Goal: Task Accomplishment & Management: Manage account settings

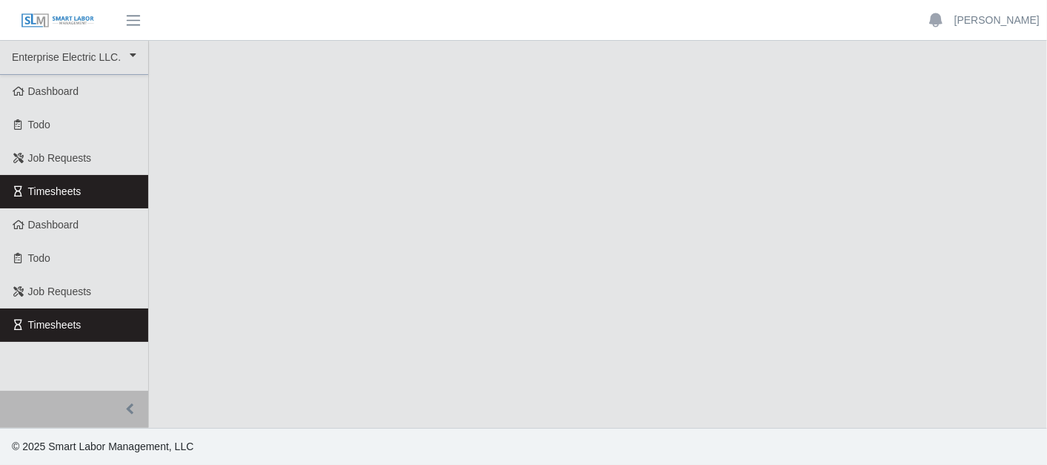
select select "***"
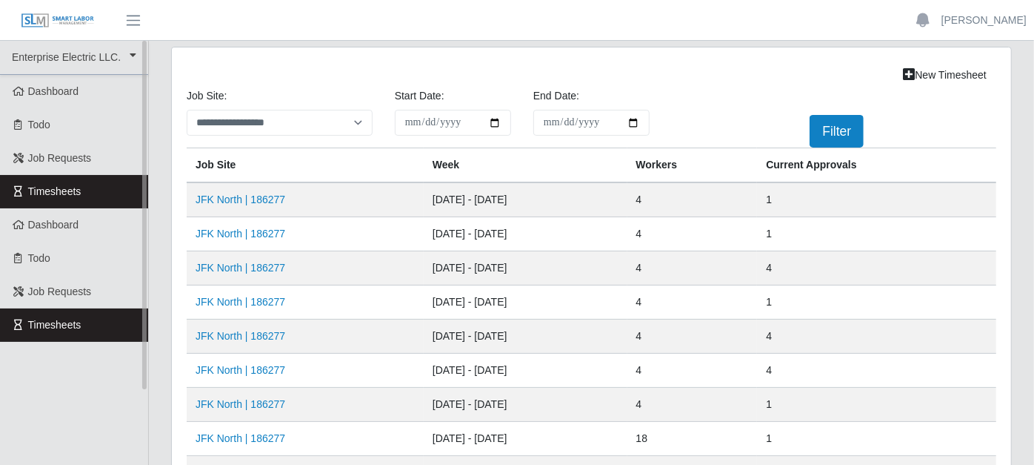
click at [100, 183] on link "Timesheets" at bounding box center [74, 191] width 148 height 33
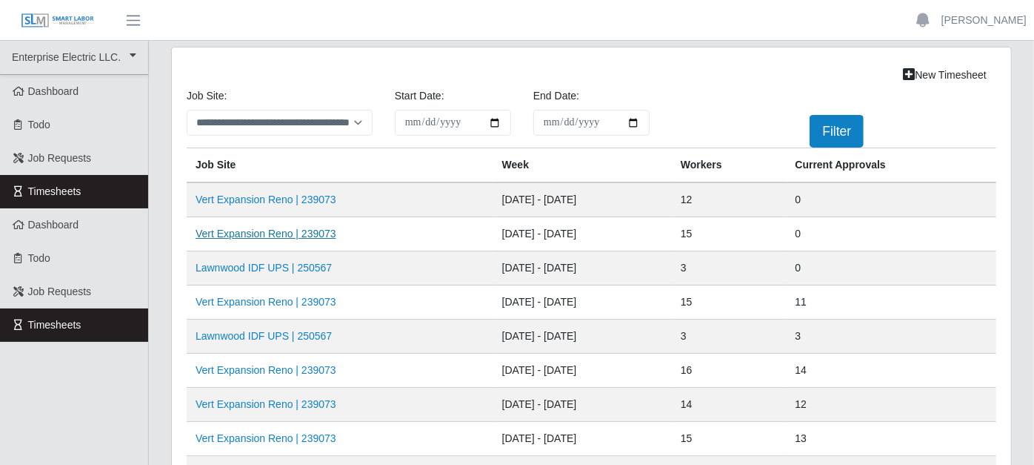
click at [250, 228] on link "Vert Expansion Reno | 239073" at bounding box center [266, 233] width 141 height 12
